Goal: Book appointment/travel/reservation

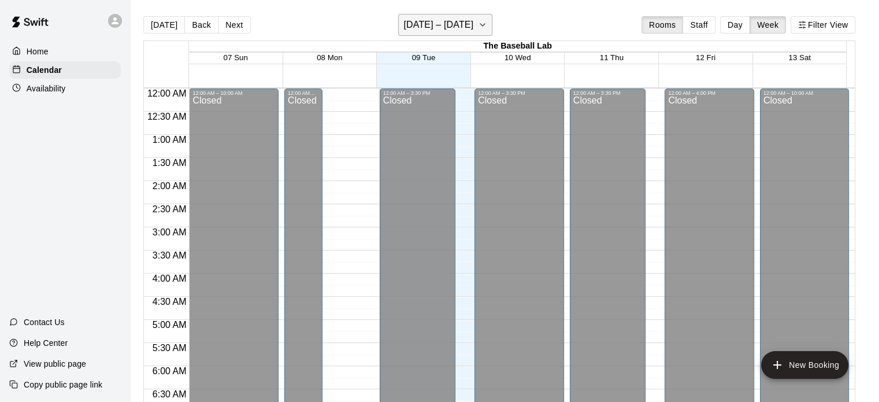
click at [462, 25] on h6 "[DATE] – [DATE]" at bounding box center [439, 25] width 70 height 16
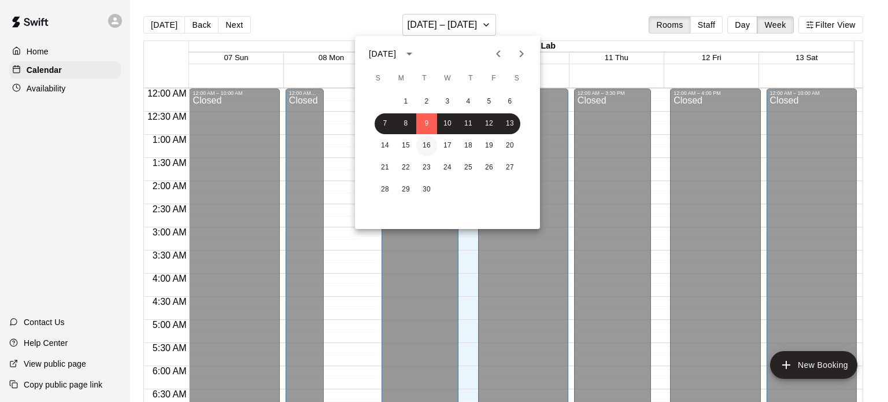
click at [427, 150] on button "16" at bounding box center [426, 145] width 21 height 21
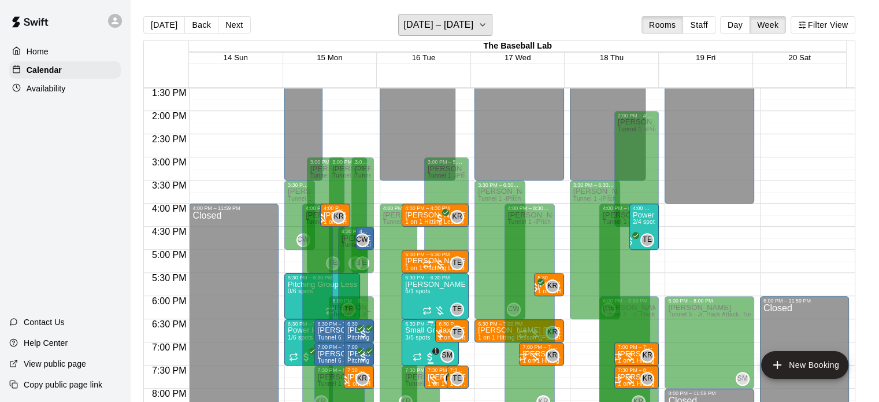
scroll to position [685, 0]
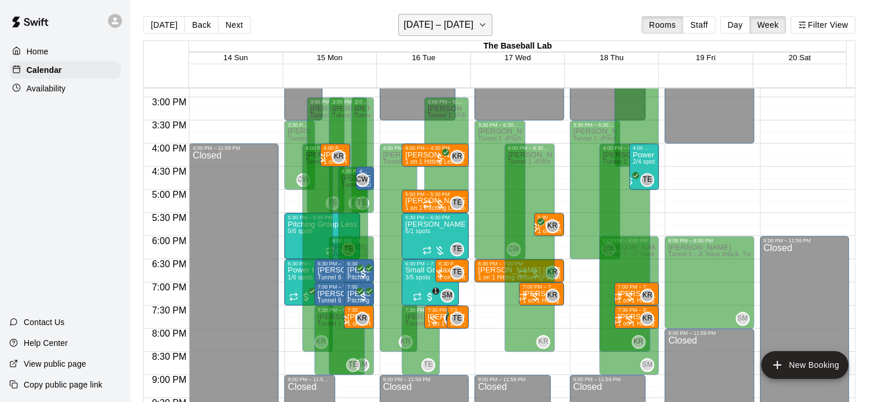
click at [440, 23] on h6 "[DATE] – [DATE]" at bounding box center [439, 25] width 70 height 16
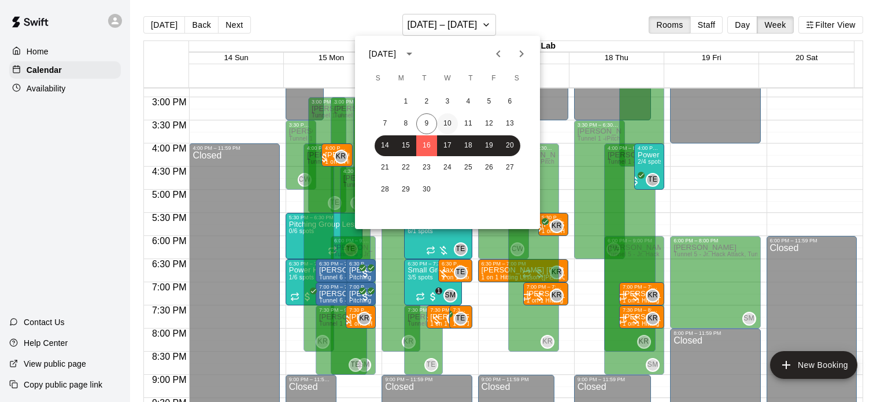
click at [449, 121] on button "10" at bounding box center [447, 123] width 21 height 21
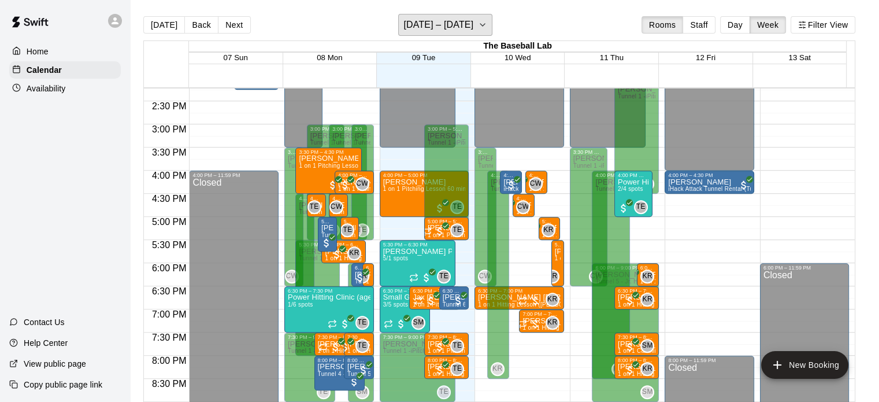
scroll to position [657, 0]
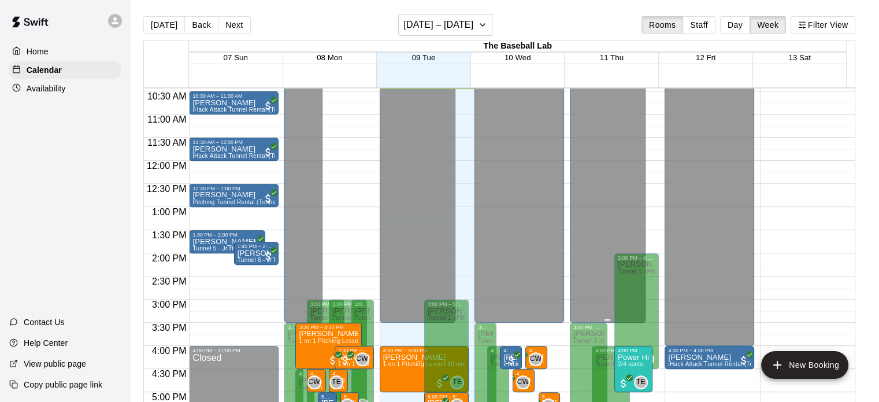
scroll to position [700, 0]
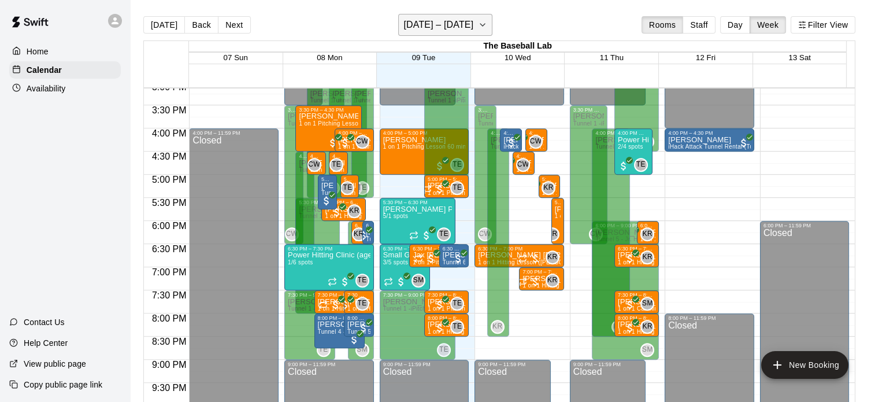
click at [441, 31] on h6 "[DATE] – [DATE]" at bounding box center [439, 25] width 70 height 16
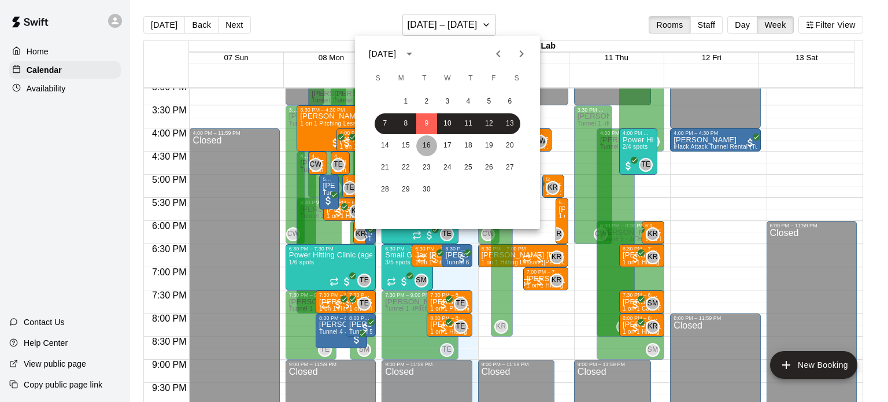
click at [422, 145] on button "16" at bounding box center [426, 145] width 21 height 21
